Goal: Task Accomplishment & Management: Manage account settings

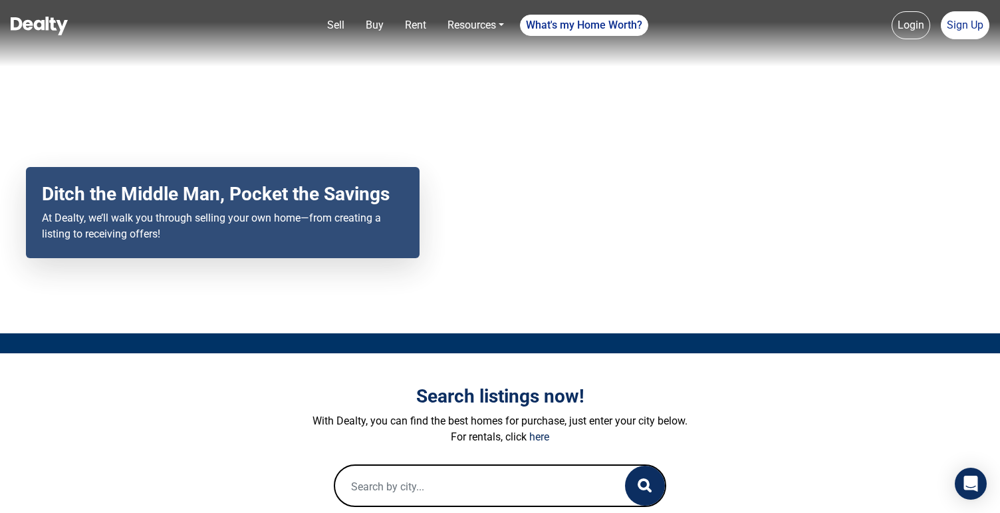
click at [925, 27] on link "Login" at bounding box center [911, 25] width 39 height 28
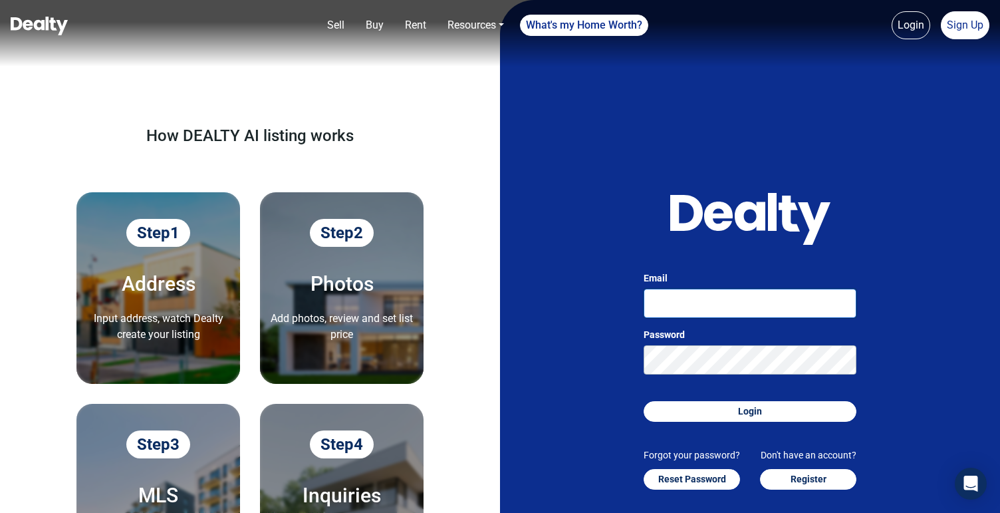
type input "[EMAIL_ADDRESS][DOMAIN_NAME]"
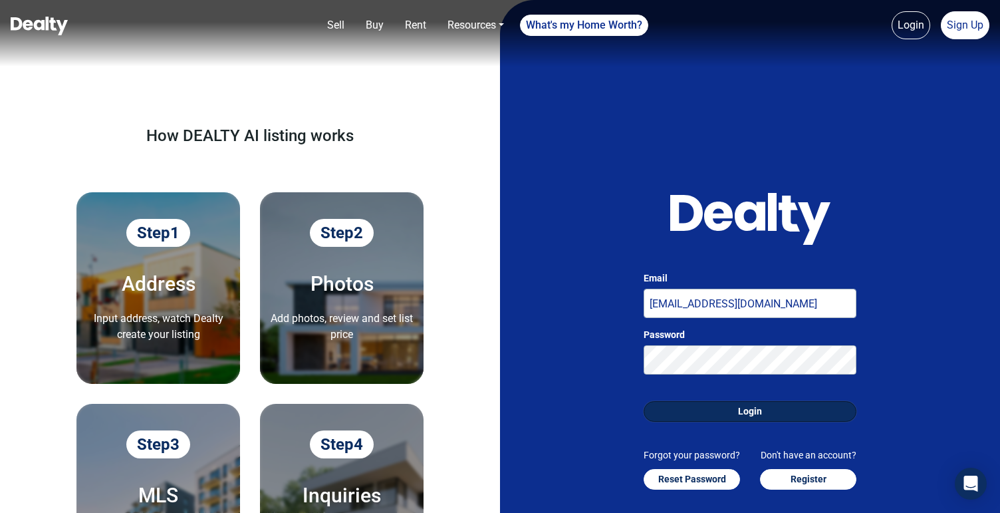
click at [706, 410] on button "Login" at bounding box center [750, 411] width 213 height 21
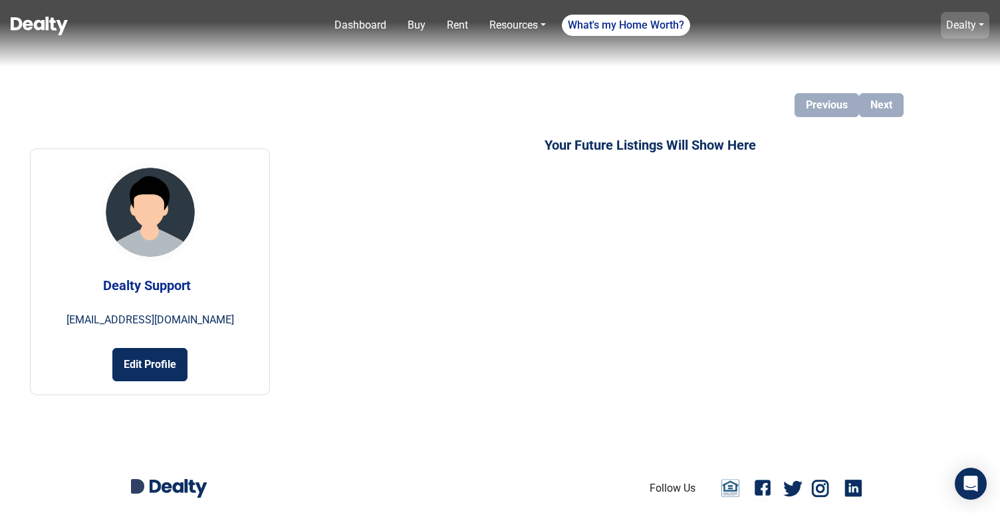
click at [958, 27] on link "Dealty" at bounding box center [961, 25] width 30 height 13
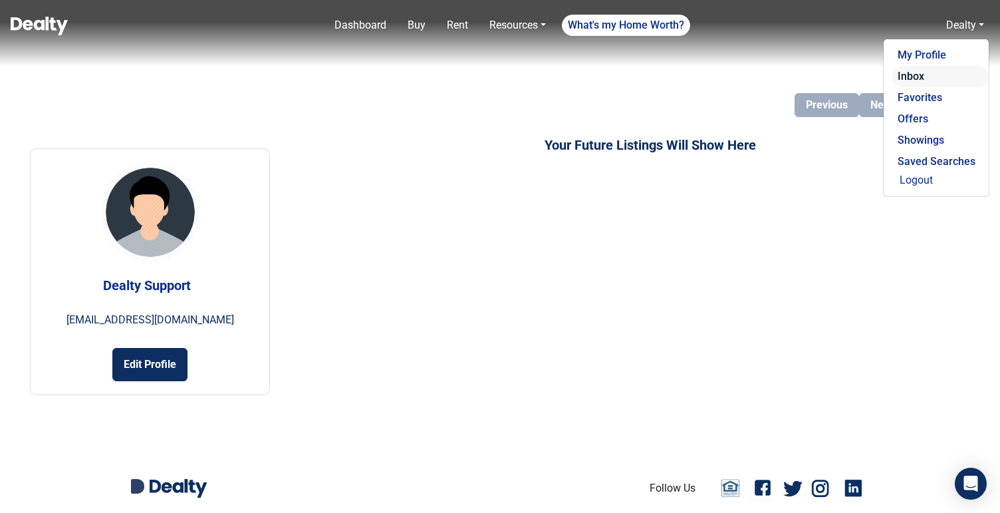
click at [922, 74] on link "Inbox" at bounding box center [940, 76] width 96 height 21
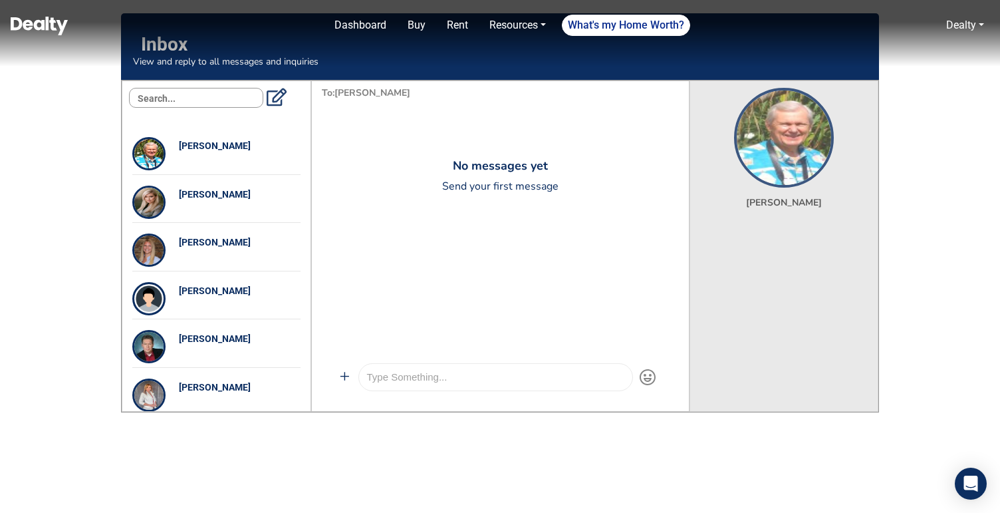
click at [444, 386] on div at bounding box center [495, 377] width 273 height 27
click at [214, 34] on div "Dashboard Buy Rent Resources Loan Calculator Loan Options Find an agent What's …" at bounding box center [533, 25] width 911 height 27
click at [29, 23] on img at bounding box center [39, 26] width 57 height 19
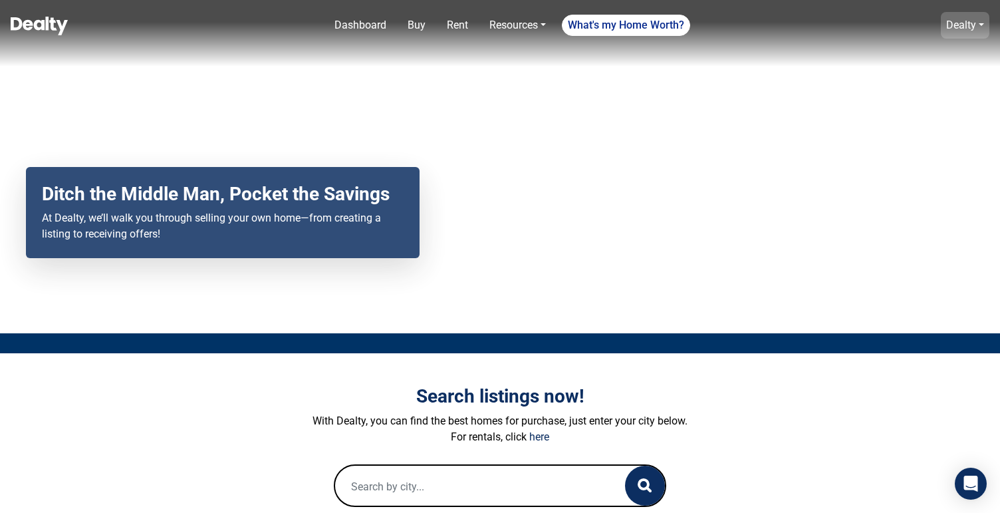
click at [966, 21] on link "Dealty" at bounding box center [961, 25] width 30 height 13
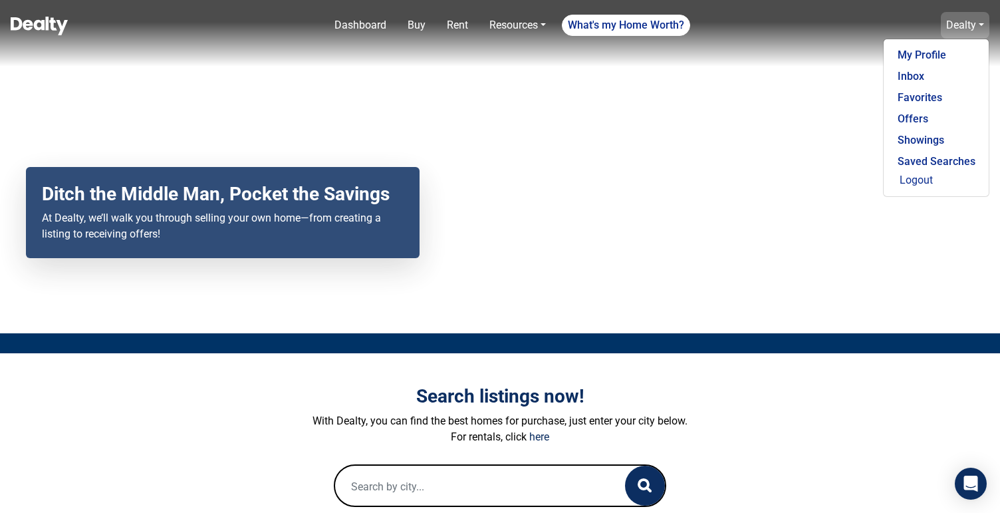
click at [978, 30] on link "Dealty" at bounding box center [965, 25] width 49 height 27
